Goal: Transaction & Acquisition: Purchase product/service

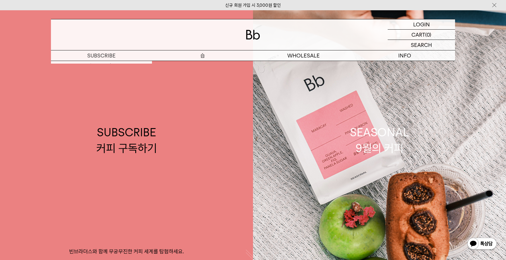
click at [203, 55] on p "숍" at bounding box center [202, 55] width 101 height 10
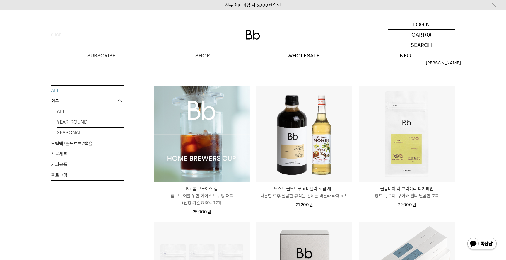
scroll to position [32, 0]
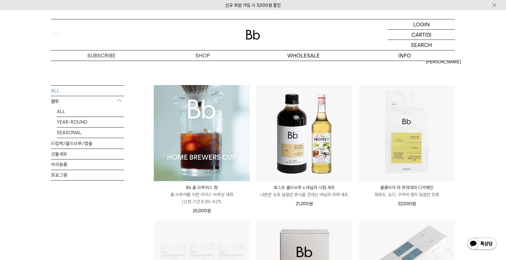
click at [212, 147] on img at bounding box center [202, 133] width 96 height 96
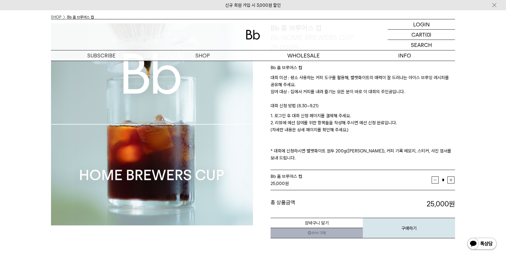
scroll to position [51, 0]
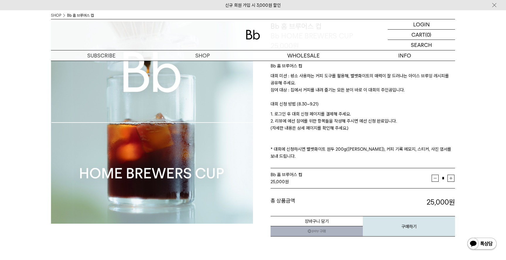
click at [287, 128] on p "1. 로그인 후 대회 신청 페이지를 결제해 주세요. 2. 리뷰에 예선 참여를 위한 항목들을 작성해 주시면 예선 신청 완료입니다. (자세한 내용…" at bounding box center [362, 134] width 184 height 49
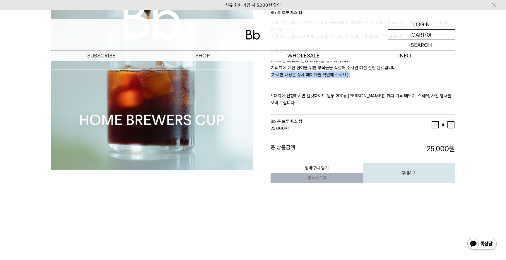
scroll to position [107, 0]
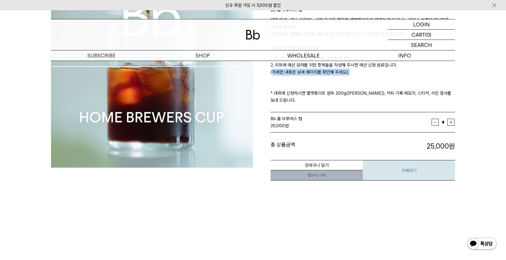
click at [409, 170] on button "구매하기" at bounding box center [409, 170] width 92 height 20
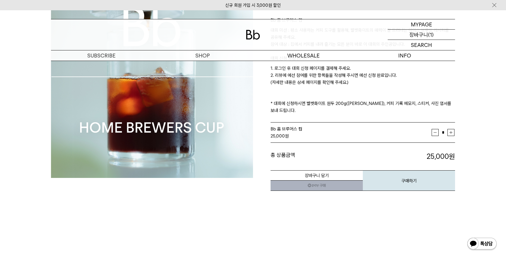
scroll to position [107, 0]
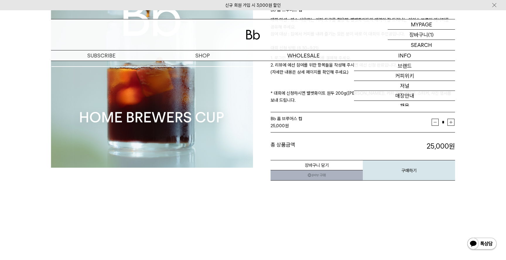
click at [420, 34] on p "장바구니" at bounding box center [418, 35] width 19 height 10
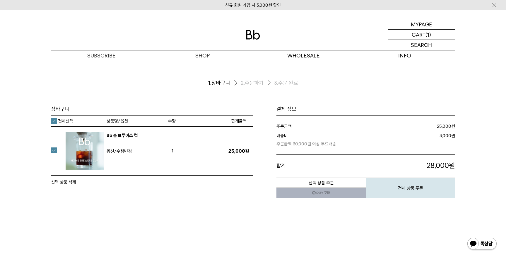
click at [64, 182] on button "선택 상품 삭제" at bounding box center [63, 181] width 25 height 7
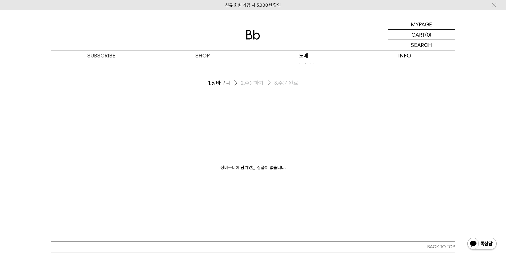
click at [299, 58] on p "도매" at bounding box center [303, 55] width 101 height 10
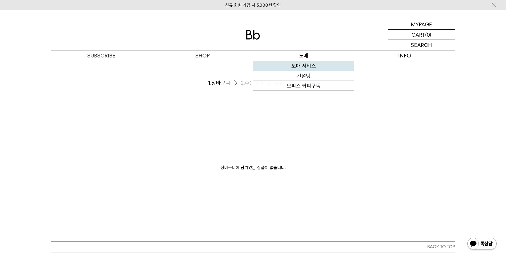
click at [298, 63] on link "도매 서비스" at bounding box center [303, 66] width 101 height 10
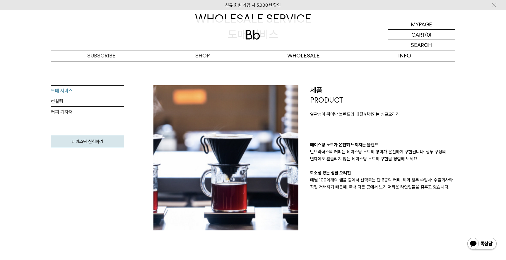
scroll to position [99, 0]
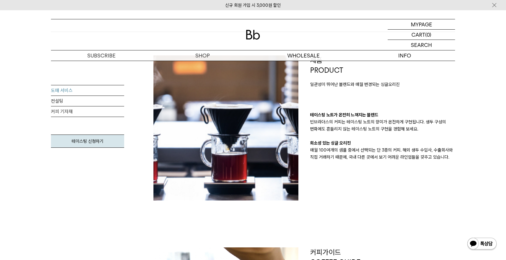
click at [347, 129] on p "빈브라더스의 커피는 테이스팅 노트의 향미가 온전하게 구현됩니다. 생두 구성의 변화에도 흔들리지 않는 테이스팅 노트의 구현을 경험해 보세요." at bounding box center [382, 125] width 145 height 14
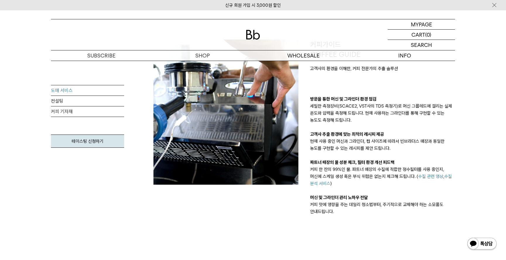
scroll to position [308, 0]
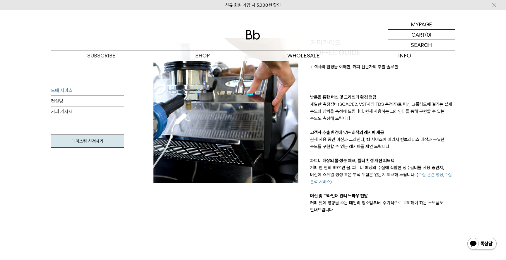
click at [340, 114] on p "세밀한 측정장비(SCACE2, VST사의 TDS 측정기)로 머신 그룹헤드에 걸리는 실제 온도와 압력을 측정해 드립니다. 현재 사용하는 그라인더…" at bounding box center [382, 111] width 145 height 21
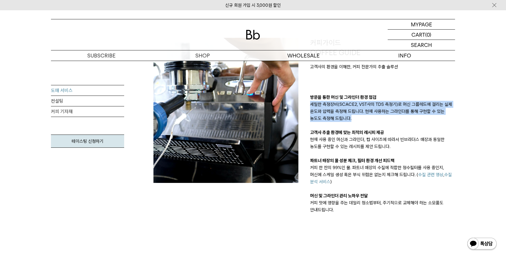
click at [330, 138] on p "현재 사용 중인 머신과 그라인더, 컵 사이즈에 따라서 빈브라더스 매장과 동일한 농도를 구현할 수 있는 레시피를 제안 드립니다." at bounding box center [382, 143] width 145 height 14
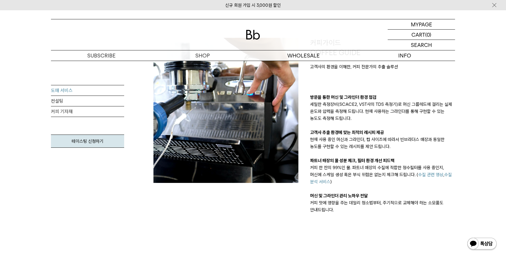
click at [330, 138] on p "현재 사용 중인 머신과 그라인더, 컵 사이즈에 따라서 빈브라더스 매장과 동일한 농도를 구현할 수 있는 레시피를 제안 드립니다." at bounding box center [382, 143] width 145 height 14
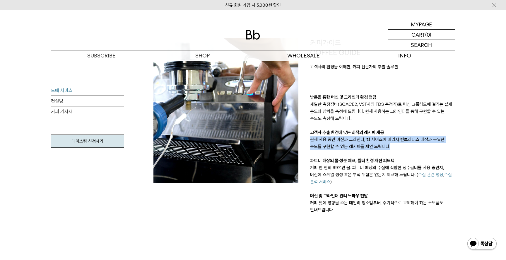
click at [330, 138] on p "현재 사용 중인 머신과 그라인더, 컵 사이즈에 따라서 빈브라더스 매장과 동일한 농도를 구현할 수 있는 레시피를 제안 드립니다." at bounding box center [382, 143] width 145 height 14
click at [339, 115] on p "세밀한 측정장비(SCACE2, VST사의 TDS 측정기)로 머신 그룹헤드에 걸리는 실제 온도와 압력을 측정해 드립니다. 현재 사용하는 그라인더…" at bounding box center [382, 111] width 145 height 21
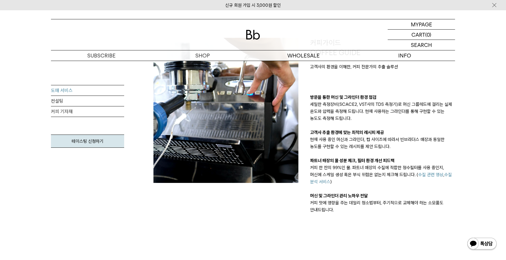
click at [339, 115] on p "세밀한 측정장비(SCACE2, VST사의 TDS 측정기)로 머신 그룹헤드에 걸리는 실제 온도와 압력을 측정해 드립니다. 현재 사용하는 그라인더…" at bounding box center [382, 111] width 145 height 21
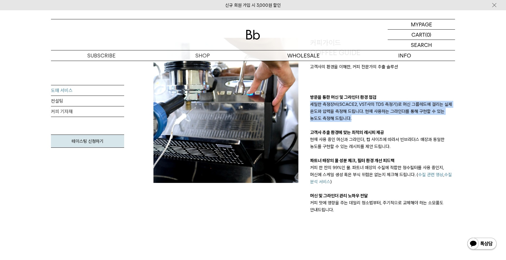
click at [334, 149] on p "현재 사용 중인 머신과 그라인더, 컵 사이즈에 따라서 빈브라더스 매장과 동일한 농도를 구현할 수 있는 레시피를 제안 드립니다." at bounding box center [382, 143] width 145 height 14
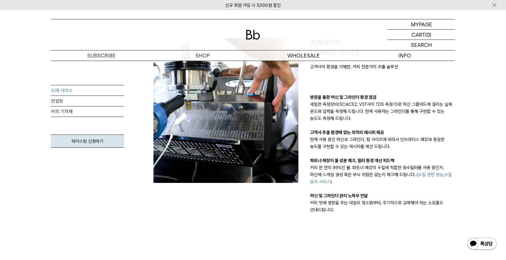
click at [334, 149] on p "현재 사용 중인 머신과 그라인더, 컵 사이즈에 따라서 빈브라더스 매장과 동일한 농도를 구현할 수 있는 레시피를 제안 드립니다." at bounding box center [382, 143] width 145 height 14
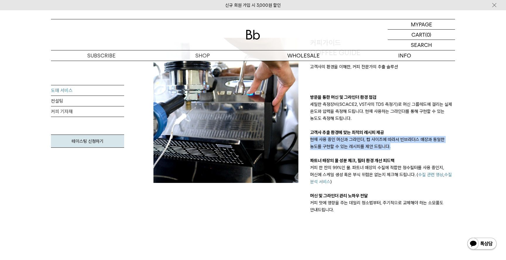
click at [343, 122] on div "방문을 통한 머신 및 그라인더 환경 점검 세밀한 측정장비(SCACE2, VST사의 TDS 측정기)로 머신 그룹헤드에 걸리는 실제 온도와 압력을…" at bounding box center [382, 153] width 145 height 119
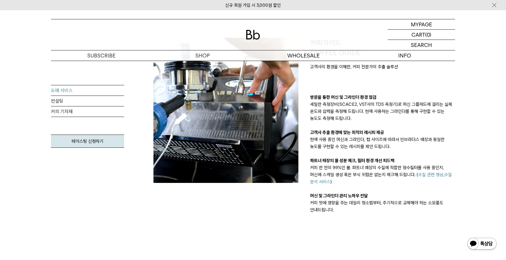
click at [343, 122] on div "방문을 통한 머신 및 그라인더 환경 점검 세밀한 측정장비(SCACE2, VST사의 TDS 측정기)로 머신 그룹헤드에 걸리는 실제 온도와 압력을…" at bounding box center [382, 153] width 145 height 119
click at [336, 140] on p "현재 사용 중인 머신과 그라인더, 컵 사이즈에 따라서 빈브라더스 매장과 동일한 농도를 구현할 수 있는 레시피를 제안 드립니다." at bounding box center [382, 143] width 145 height 14
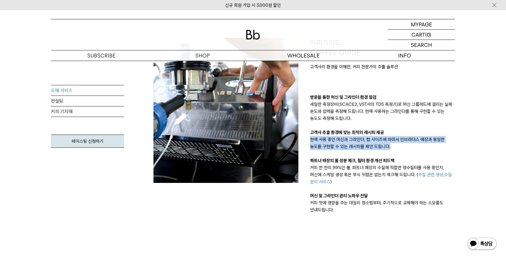
click at [332, 171] on p "커피 한 잔의 99%인 물. 파트너 매장의 수질에 적합한 정수필터를 사용 중인지, 머신에 스케일 생성 혹은 부식 위험은 없는지 체크해 드립니다…" at bounding box center [382, 174] width 145 height 21
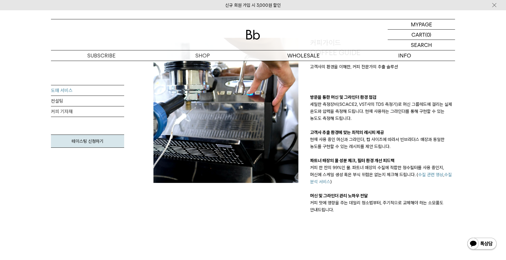
click at [332, 171] on p "커피 한 잔의 99%인 물. 파트너 매장의 수질에 적합한 정수필터를 사용 중인지, 머신에 스케일 생성 혹은 부식 위험은 없는지 체크해 드립니다…" at bounding box center [382, 174] width 145 height 21
click at [326, 208] on p "커피 맛에 영향을 주는 데일리 청소법부터, 주기적으로 교체해야 하는 소모품도 안내드립니다." at bounding box center [382, 206] width 145 height 14
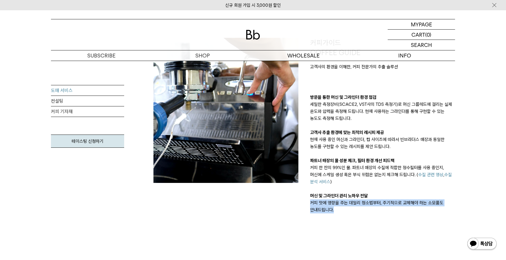
click at [345, 202] on p "커피 맛에 영향을 주는 데일리 청소법부터, 주기적으로 교체해야 하는 소모품도 안내드립니다." at bounding box center [382, 206] width 145 height 14
click at [358, 202] on p "커피 맛에 영향을 주는 데일리 청소법부터, 주기적으로 교체해야 하는 소모품도 안내드립니다." at bounding box center [382, 206] width 145 height 14
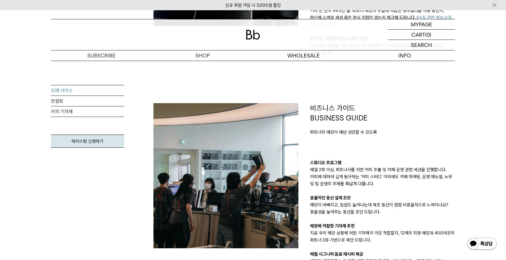
scroll to position [471, 0]
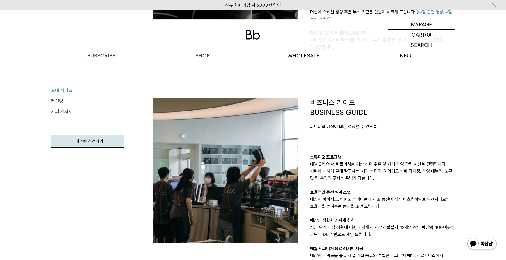
click at [353, 179] on p "매월 2회 이상, 파트너사를 위한 커피 추출 및 카페 운영 관련 세션을 진행합니다. 커피에 대하여 깊게 탐구하는 ‘커피 스터디’ 이외에도 카페…" at bounding box center [382, 170] width 145 height 21
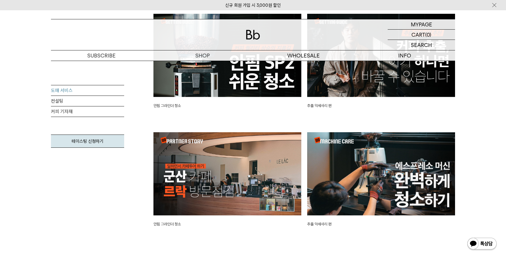
scroll to position [1304, 0]
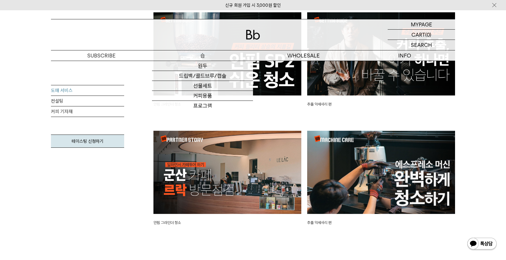
click at [198, 56] on p "숍" at bounding box center [202, 55] width 101 height 10
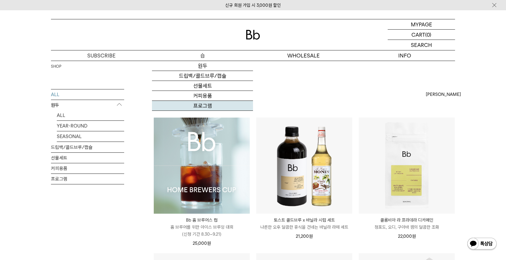
click at [204, 103] on link "프로그램" at bounding box center [202, 106] width 101 height 10
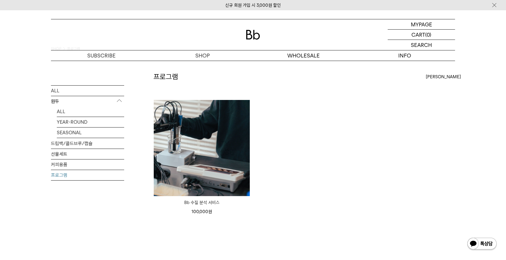
scroll to position [19, 0]
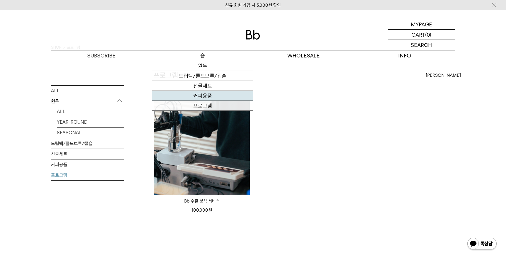
click at [204, 97] on link "커피용품" at bounding box center [202, 96] width 101 height 10
